Goal: Task Accomplishment & Management: Use online tool/utility

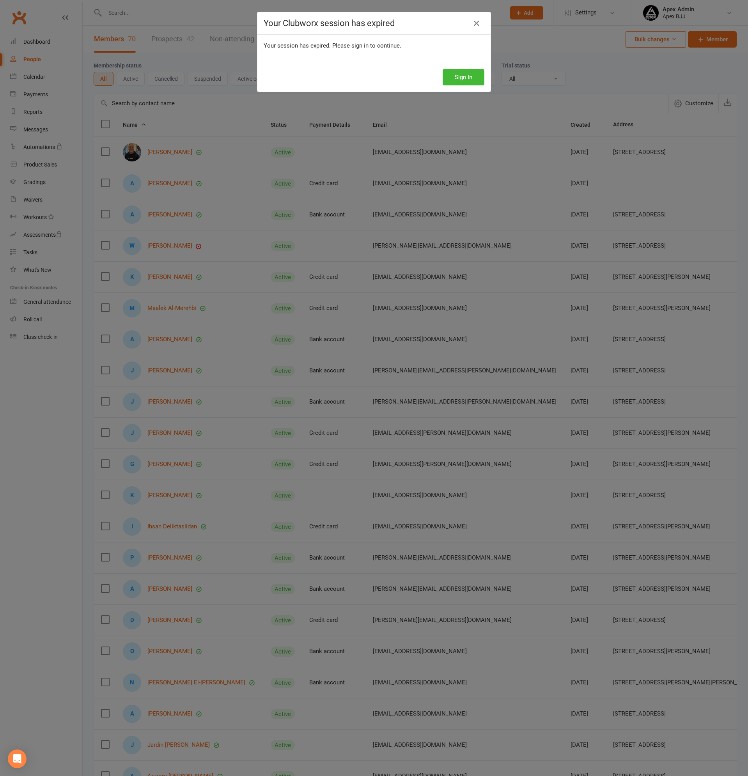
select select "100"
click at [468, 82] on button "Sign In" at bounding box center [464, 77] width 42 height 16
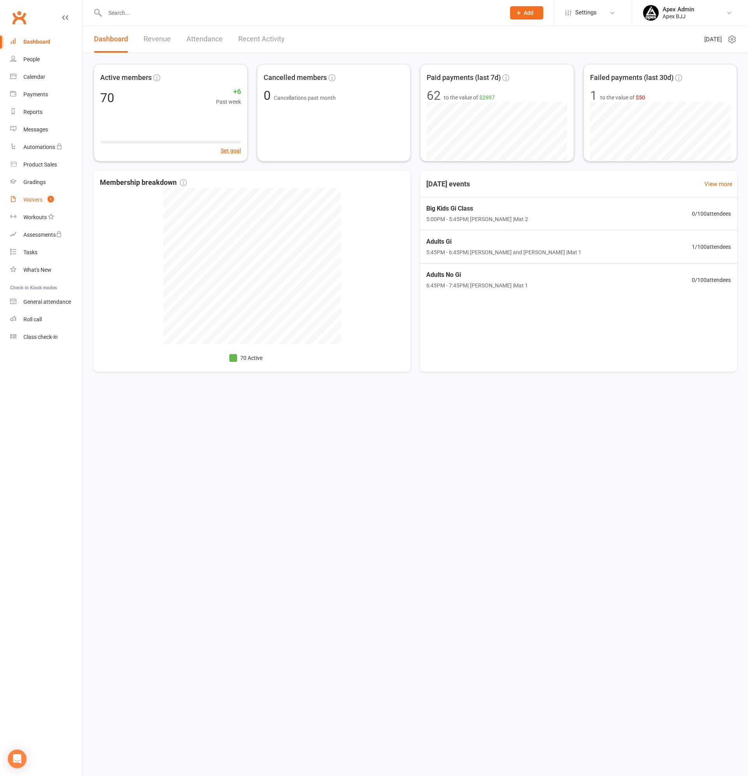
click at [39, 199] on div "Waivers" at bounding box center [32, 199] width 19 height 6
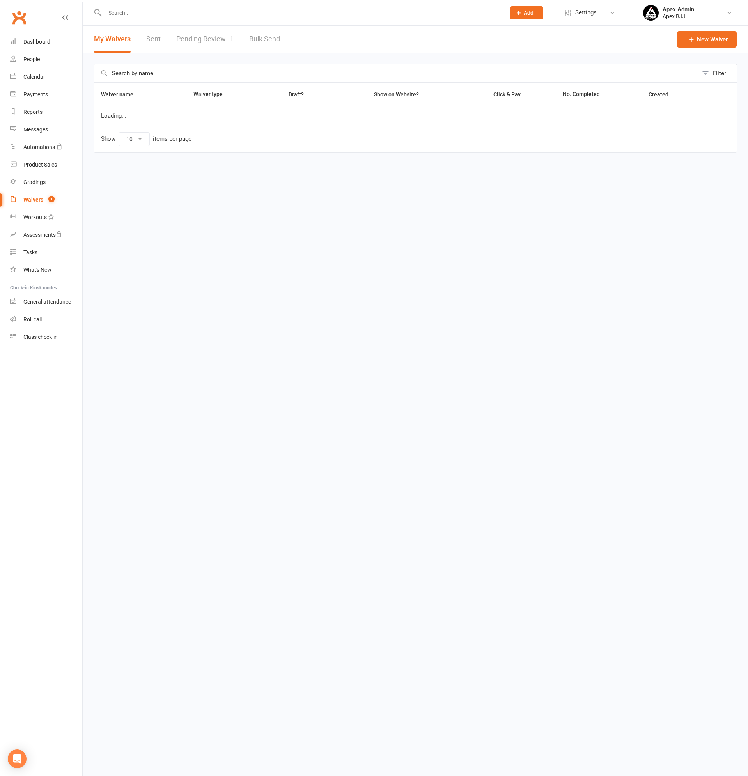
click at [208, 39] on link "Pending Review 1" at bounding box center [204, 39] width 57 height 27
select select "100"
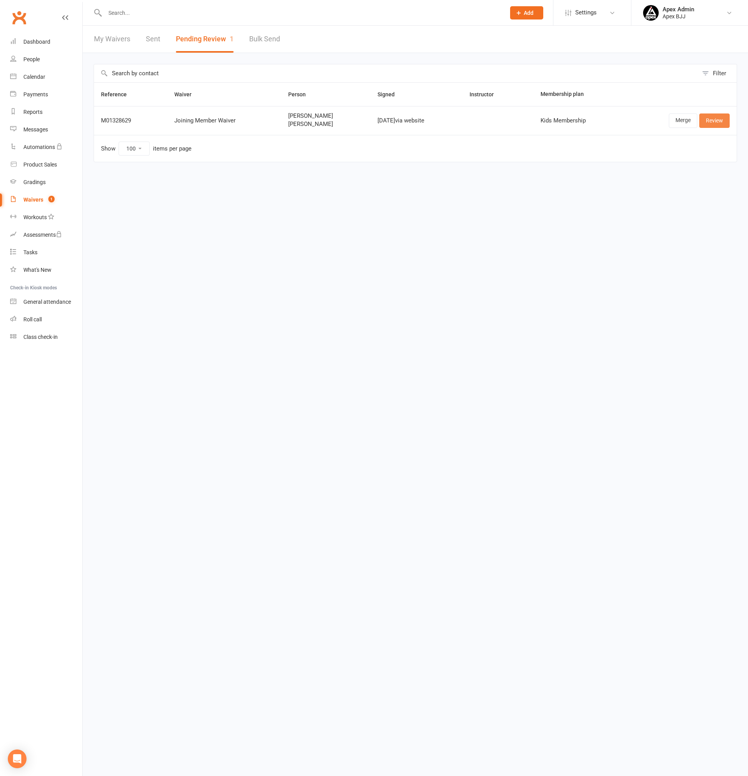
click at [716, 120] on link "Review" at bounding box center [714, 120] width 30 height 14
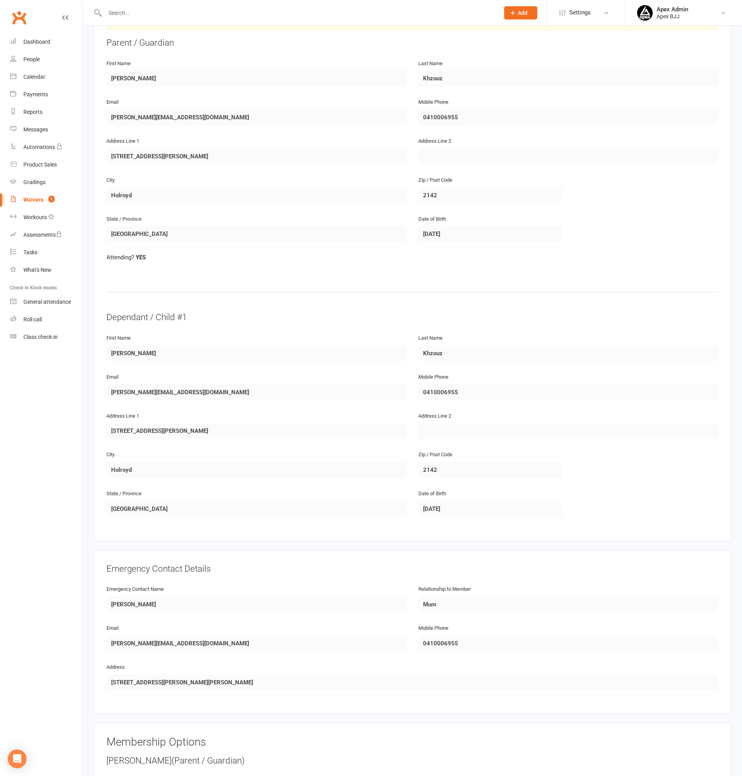
scroll to position [156, 0]
